Goal: Navigation & Orientation: Find specific page/section

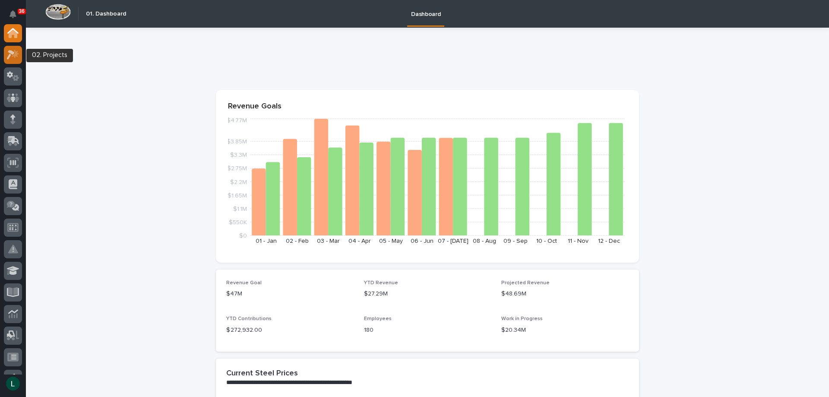
click at [12, 54] on icon at bounding box center [11, 55] width 8 height 10
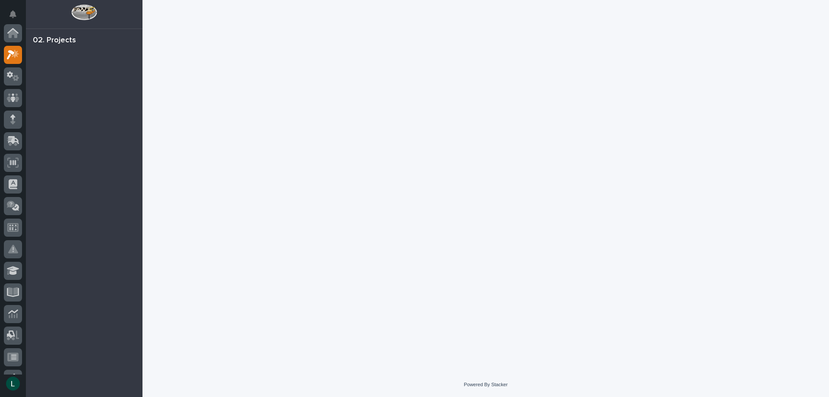
scroll to position [22, 0]
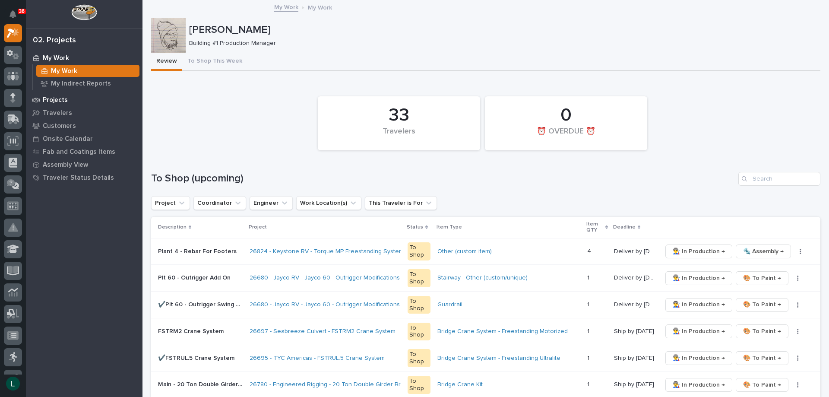
click at [52, 101] on p "Projects" at bounding box center [55, 100] width 25 height 8
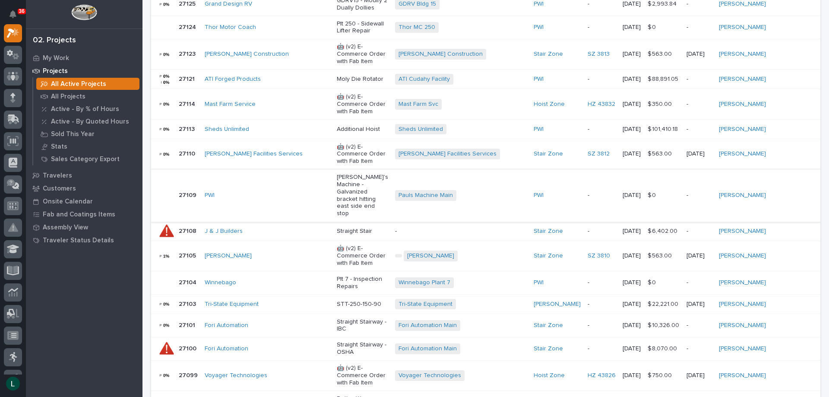
scroll to position [562, 0]
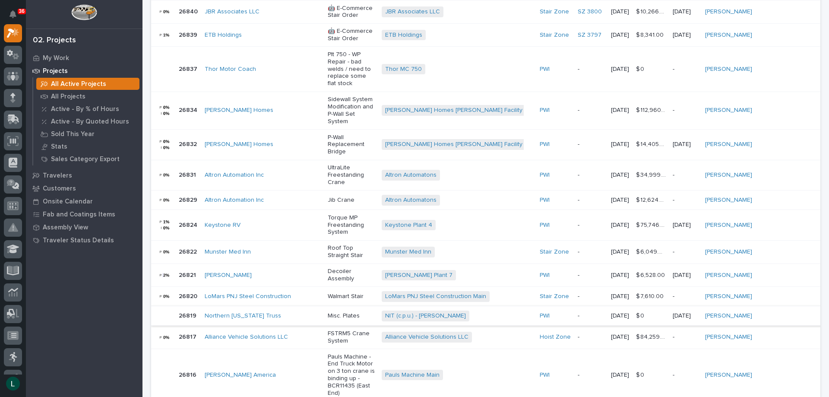
scroll to position [640, 0]
